Goal: Information Seeking & Learning: Learn about a topic

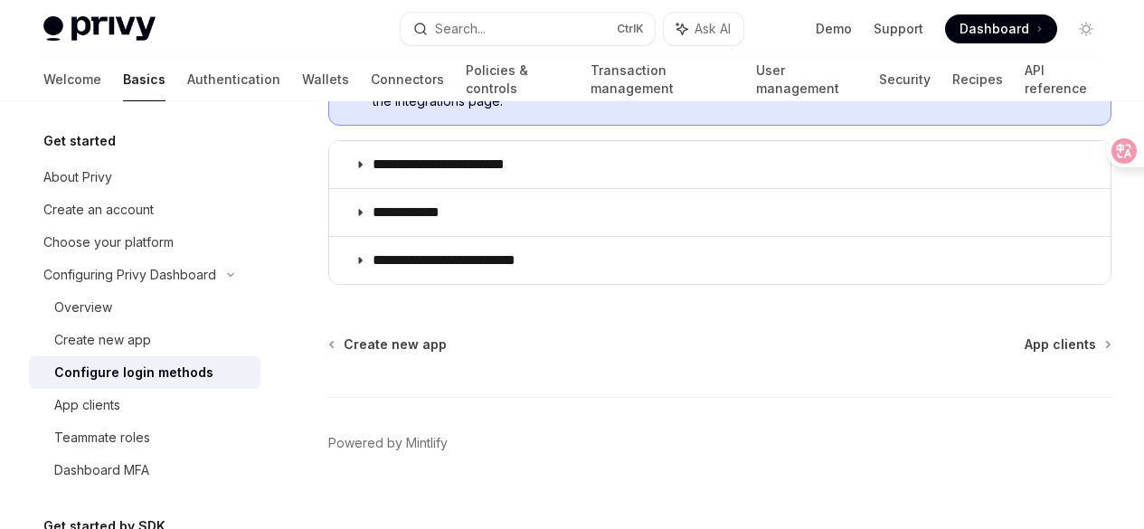
scroll to position [1013, 0]
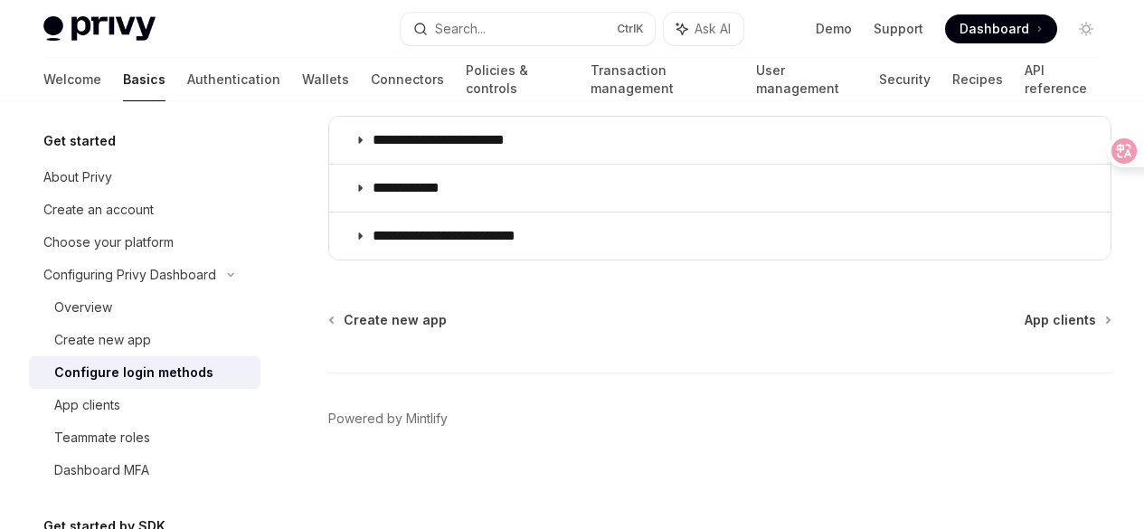
scroll to position [1375, 0]
click at [97, 178] on div "About Privy" at bounding box center [77, 177] width 69 height 22
type textarea "*"
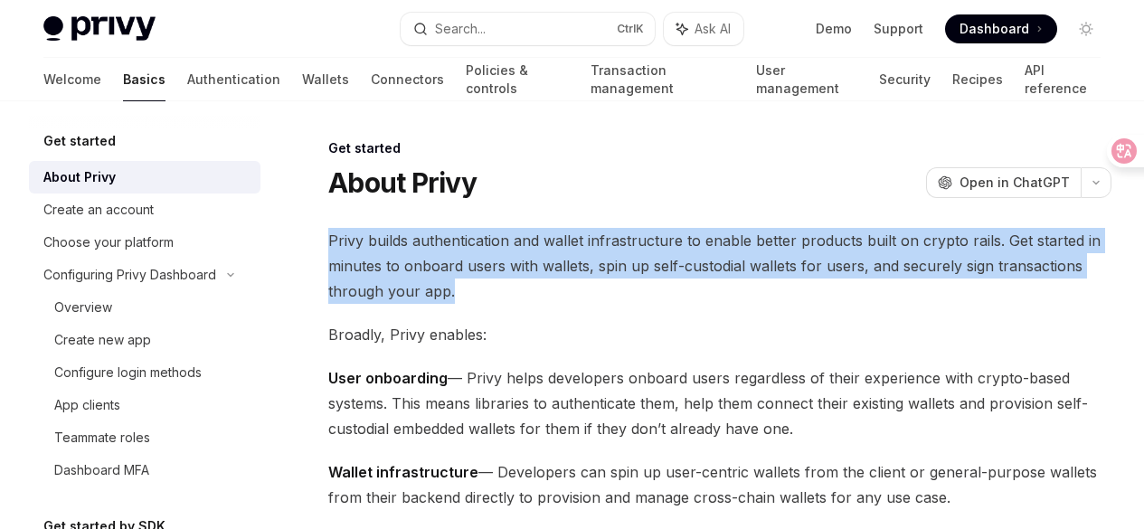
drag, startPoint x: 327, startPoint y: 232, endPoint x: 695, endPoint y: 325, distance: 379.5
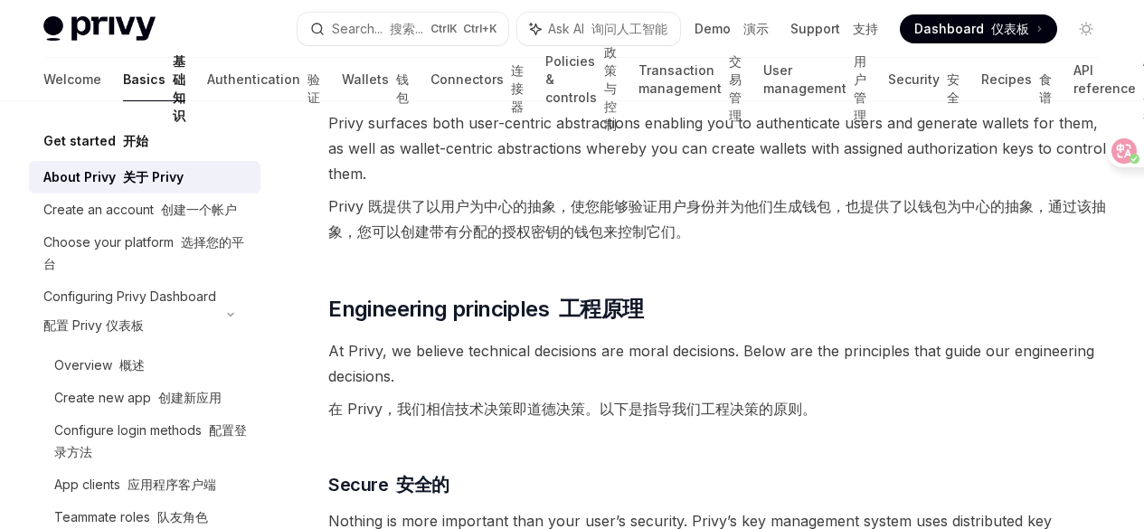
scroll to position [633, 0]
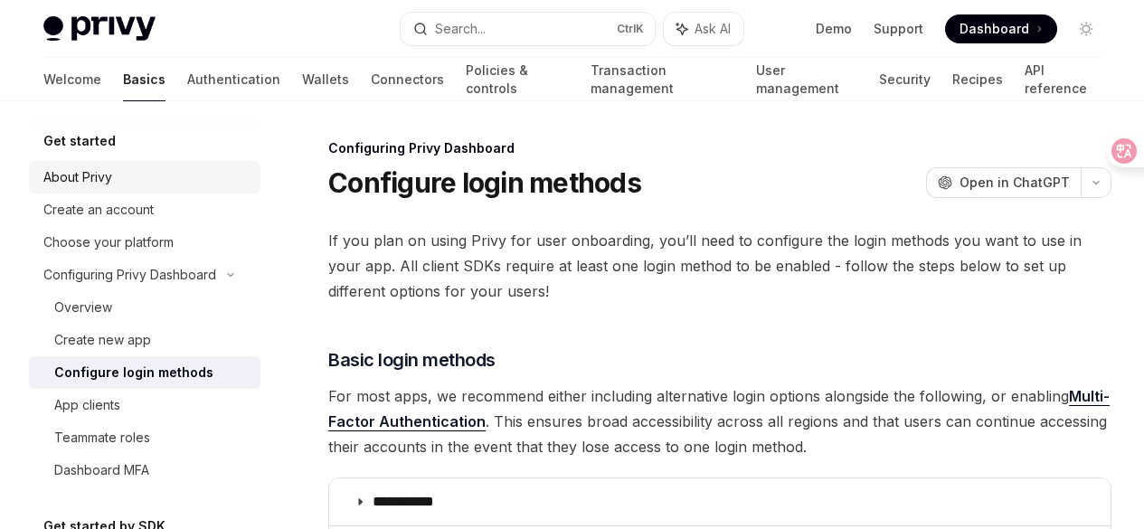
click at [107, 173] on div "About Privy" at bounding box center [77, 177] width 69 height 22
type textarea "*"
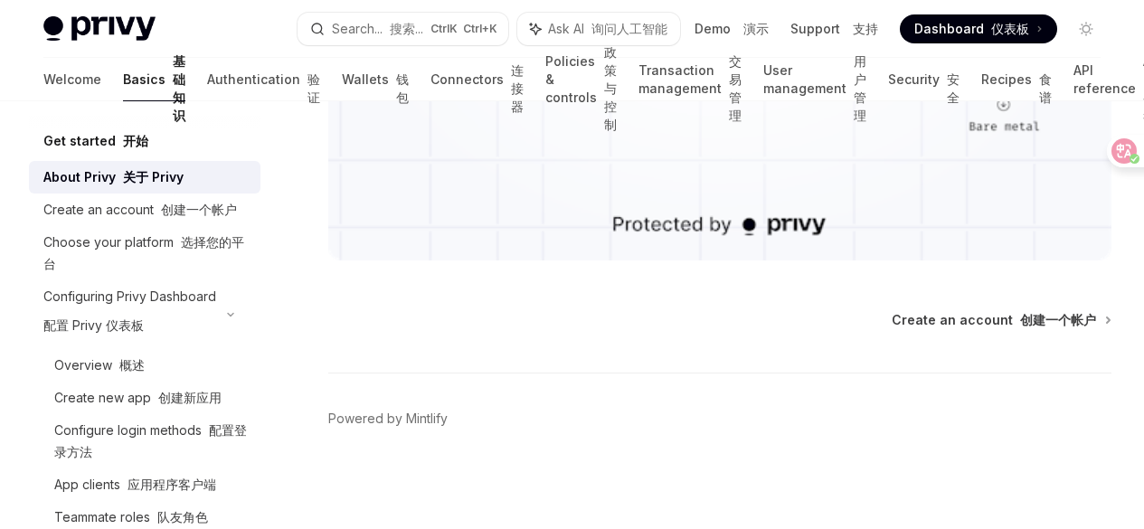
scroll to position [2890, 0]
